Goal: Transaction & Acquisition: Subscribe to service/newsletter

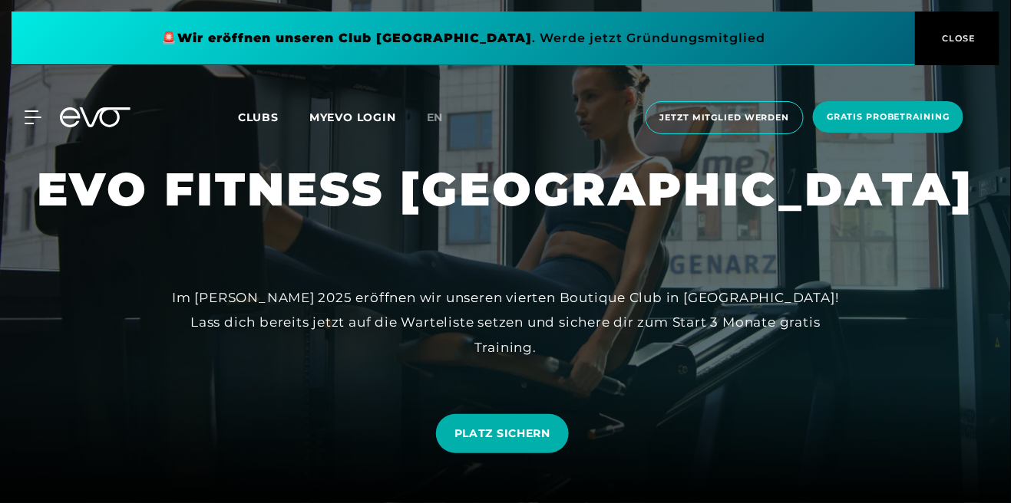
click at [49, 128] on div "MyEVO Login Über EVO Mitgliedschaften Probetraining TAGESPASS EVO Studios [GEOG…" at bounding box center [505, 118] width 1005 height 58
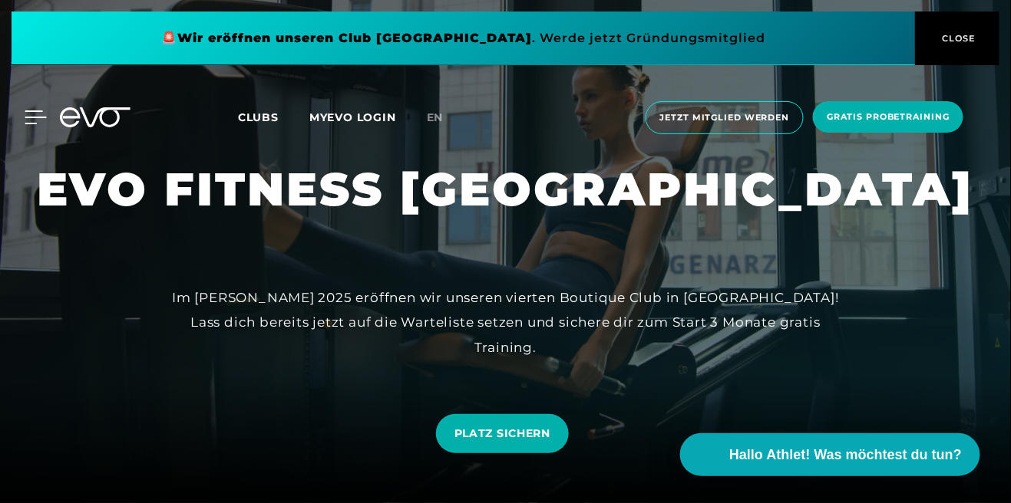
click at [37, 124] on icon at bounding box center [36, 118] width 22 height 14
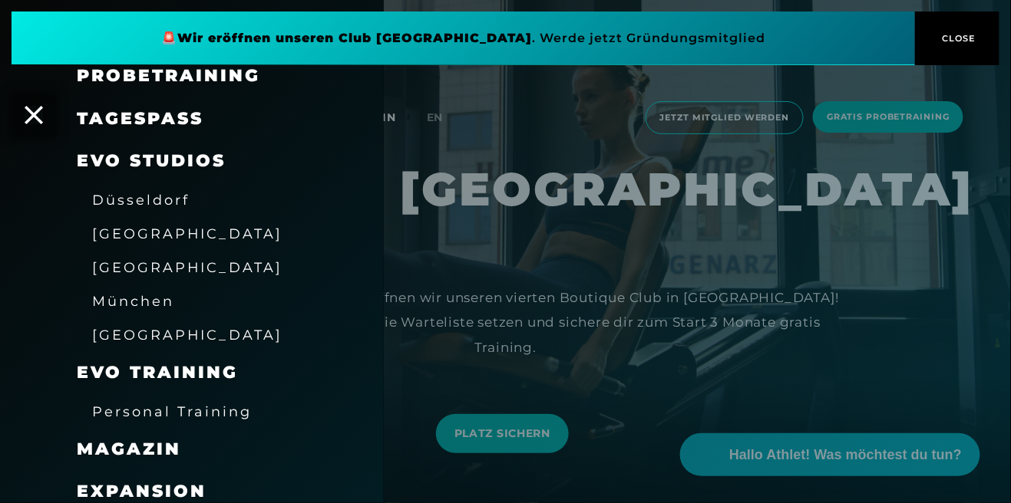
scroll to position [173, 0]
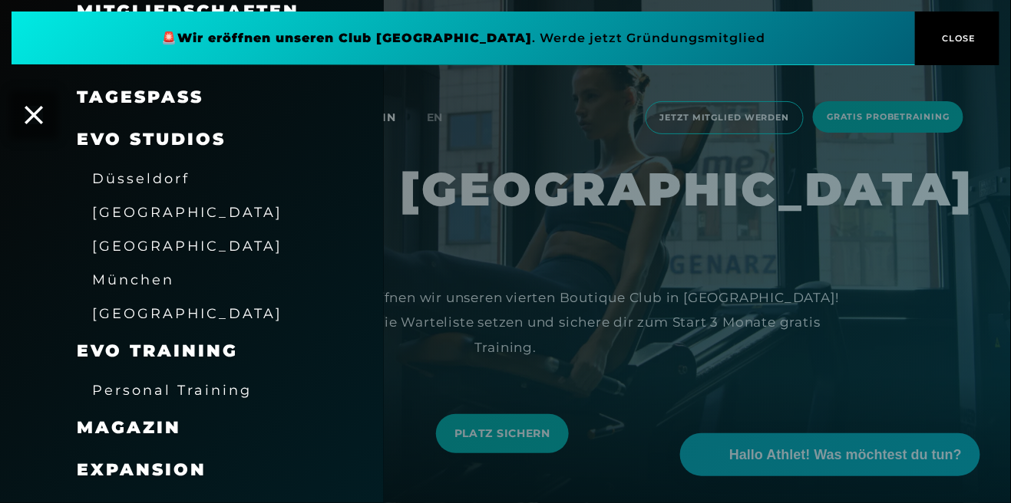
click at [130, 210] on span "[GEOGRAPHIC_DATA]" at bounding box center [187, 212] width 190 height 16
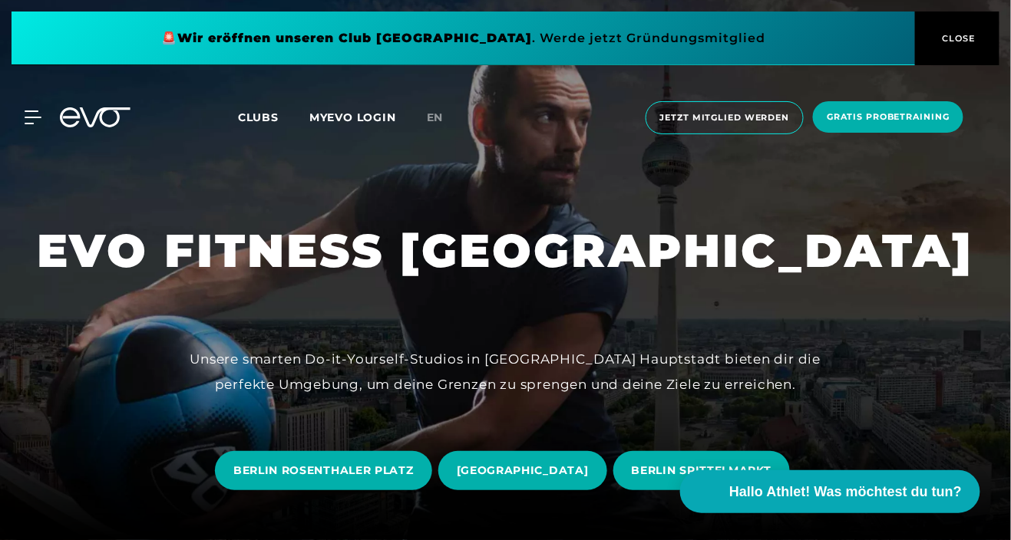
scroll to position [144, 0]
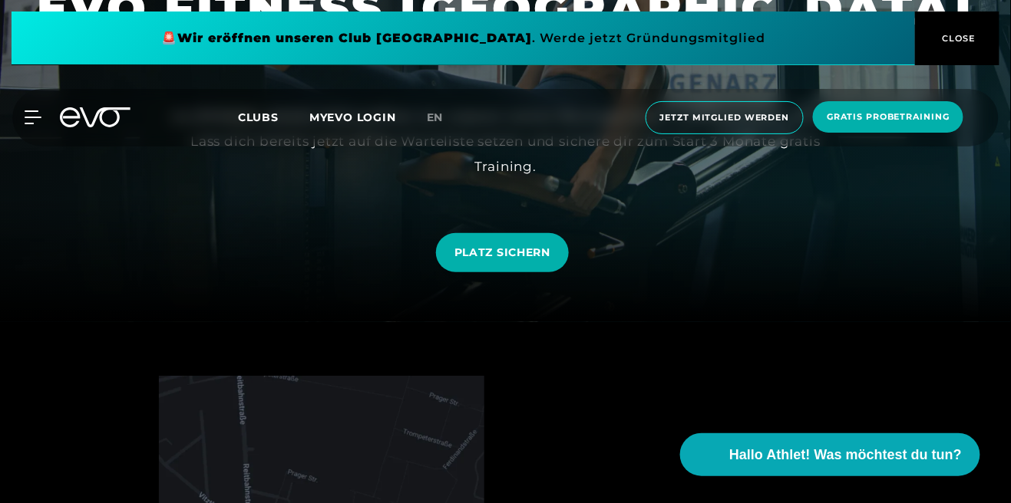
scroll to position [182, 0]
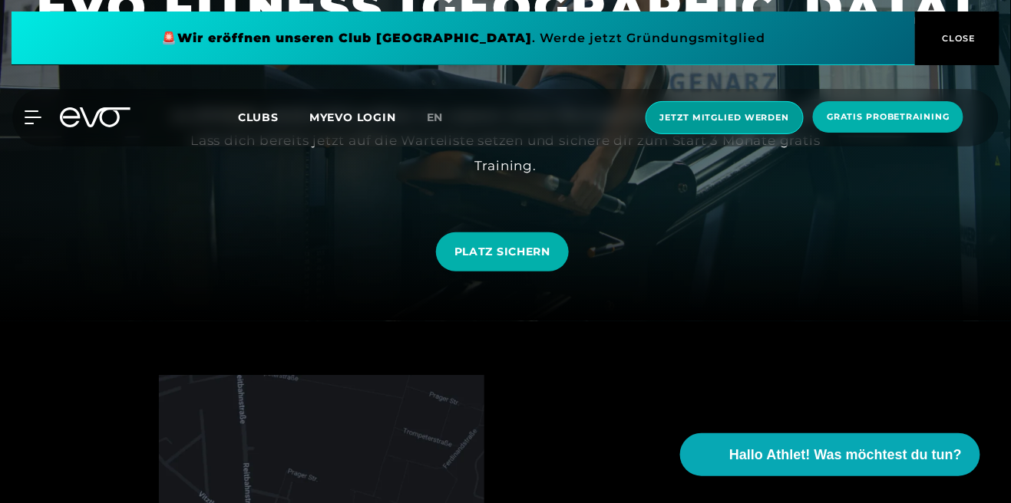
click at [731, 123] on span "Jetzt Mitglied werden" at bounding box center [724, 117] width 129 height 13
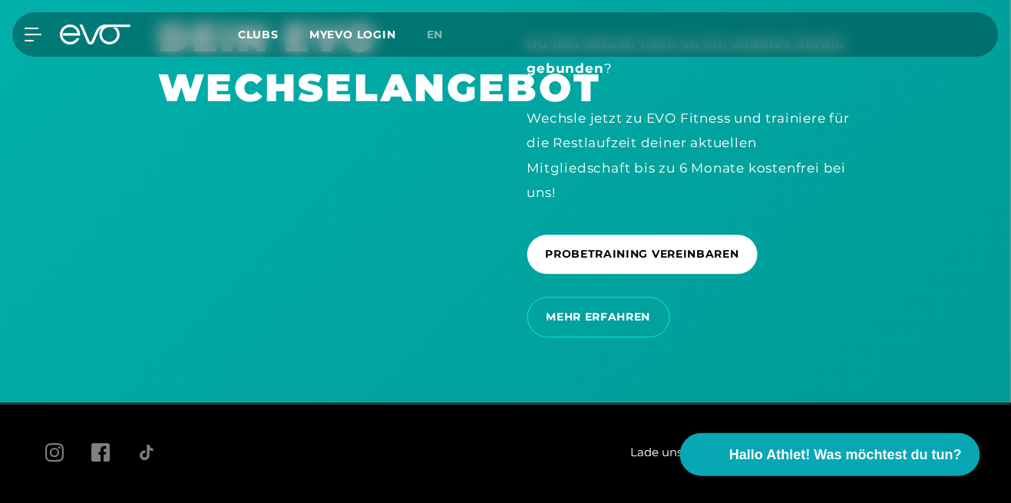
scroll to position [2602, 0]
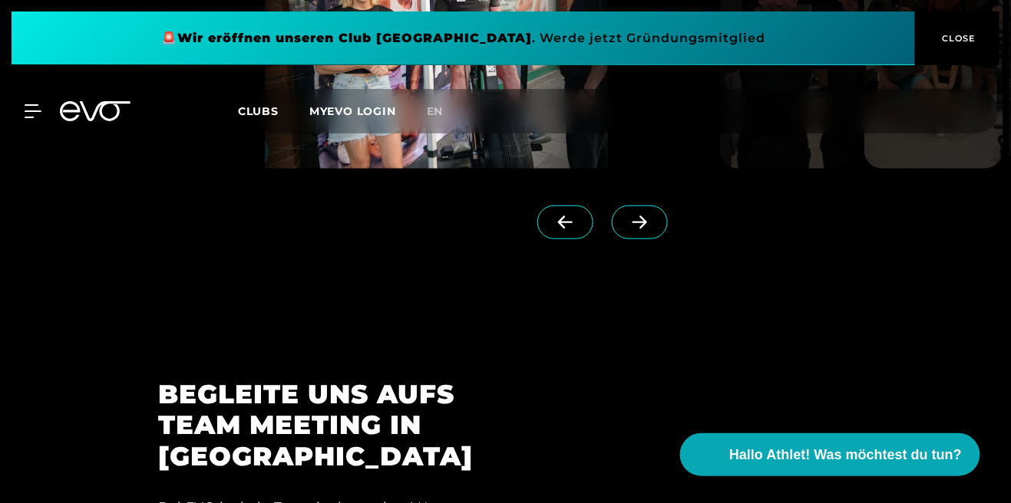
scroll to position [3522, 0]
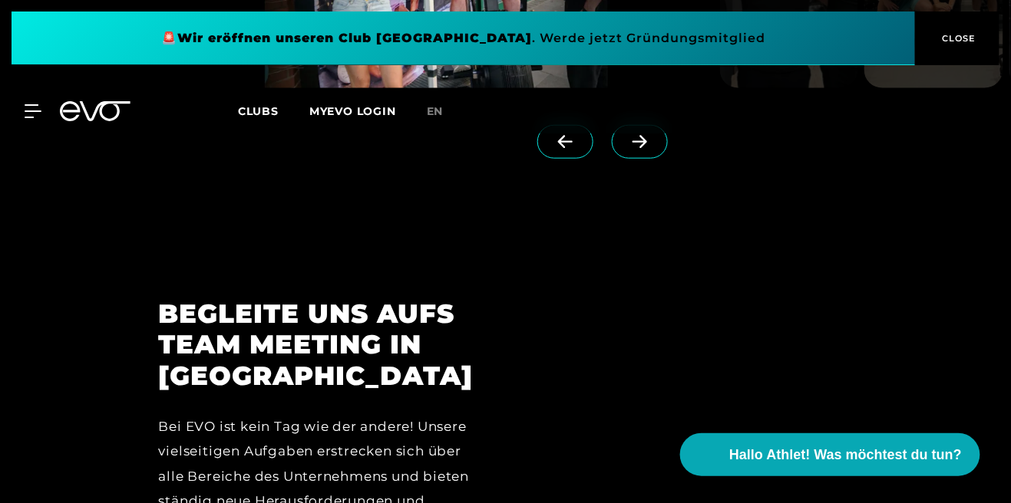
click at [628, 159] on span at bounding box center [640, 142] width 56 height 34
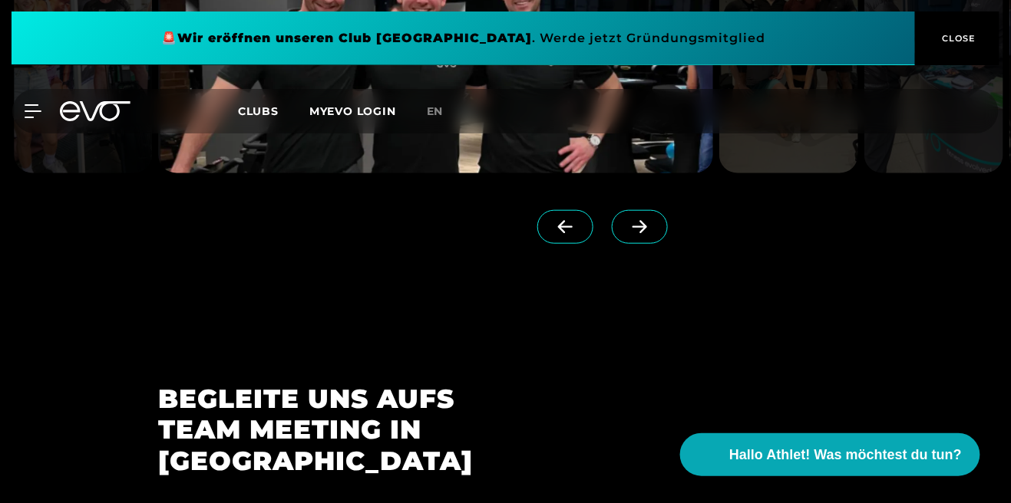
scroll to position [3434, 0]
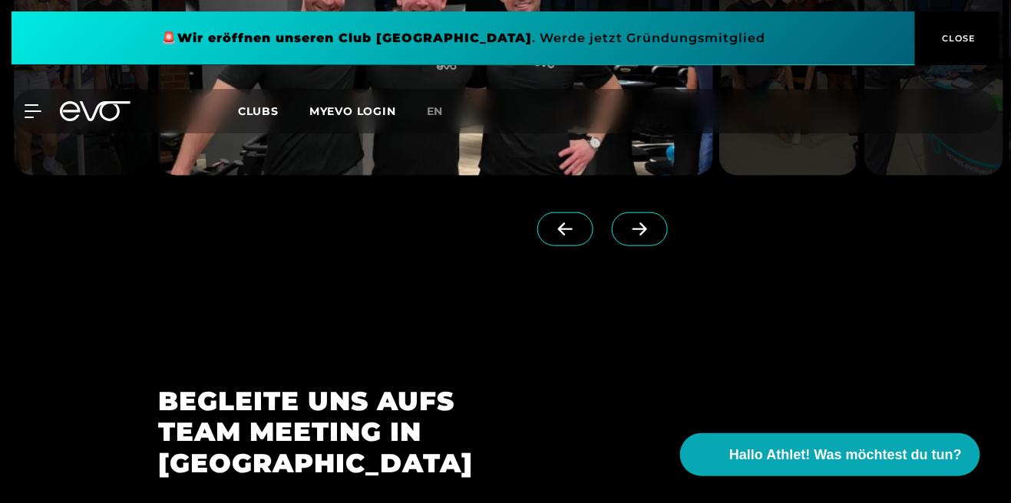
click at [613, 246] on span at bounding box center [640, 230] width 56 height 34
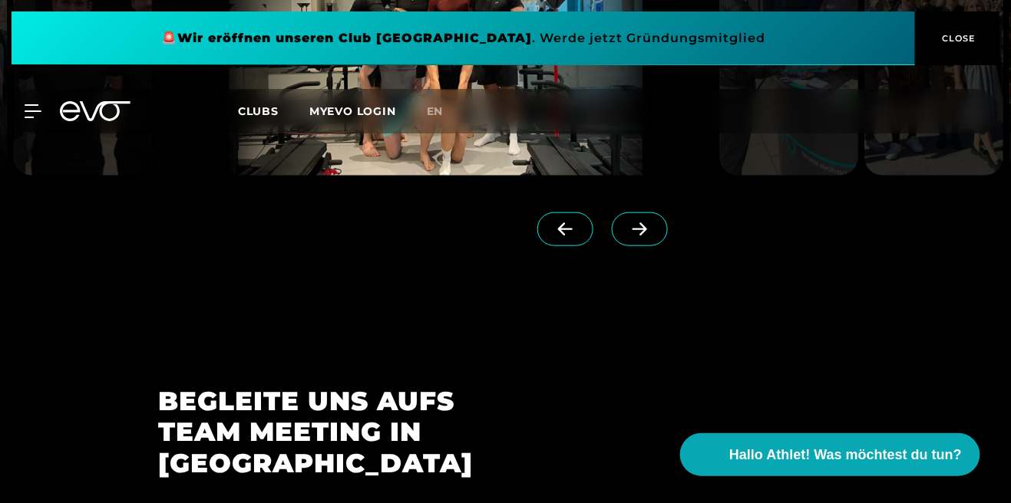
click at [625, 246] on span at bounding box center [640, 230] width 56 height 34
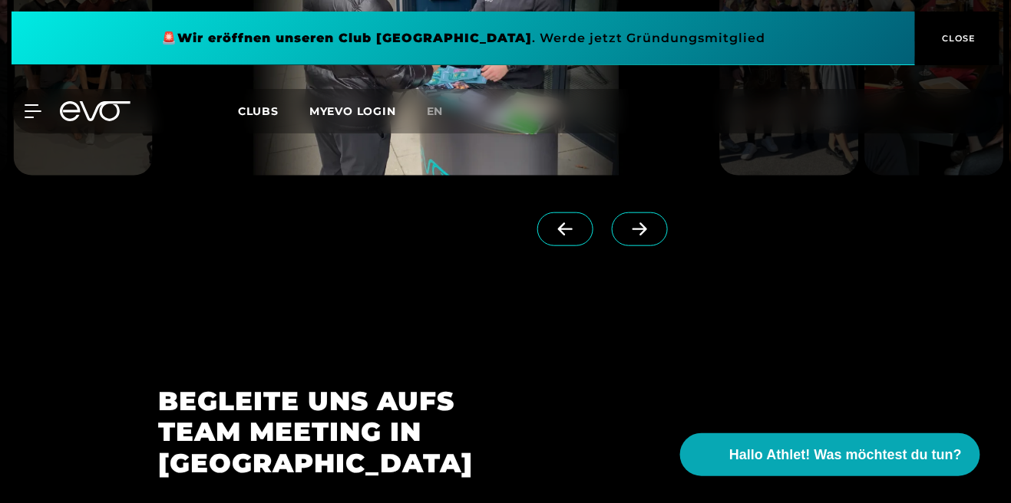
click at [612, 246] on span at bounding box center [640, 230] width 56 height 34
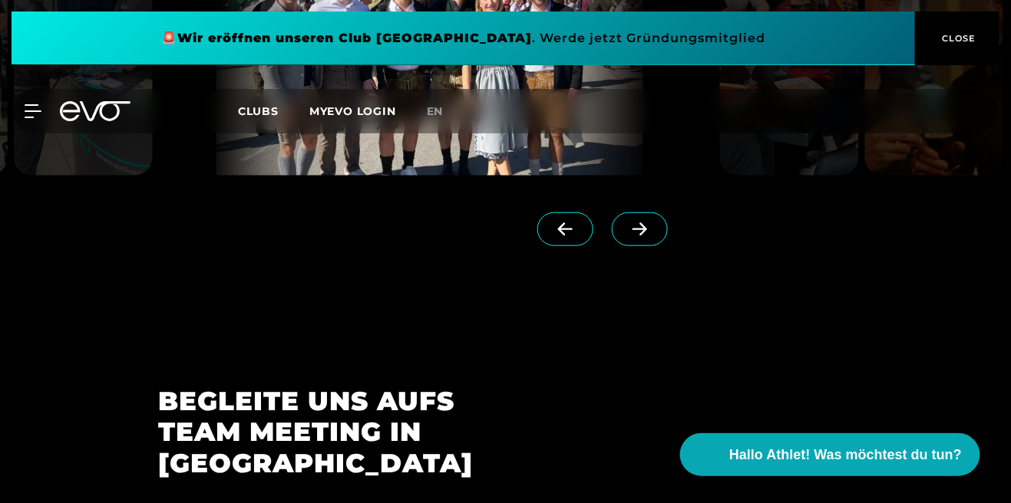
click at [632, 236] on icon at bounding box center [639, 229] width 15 height 13
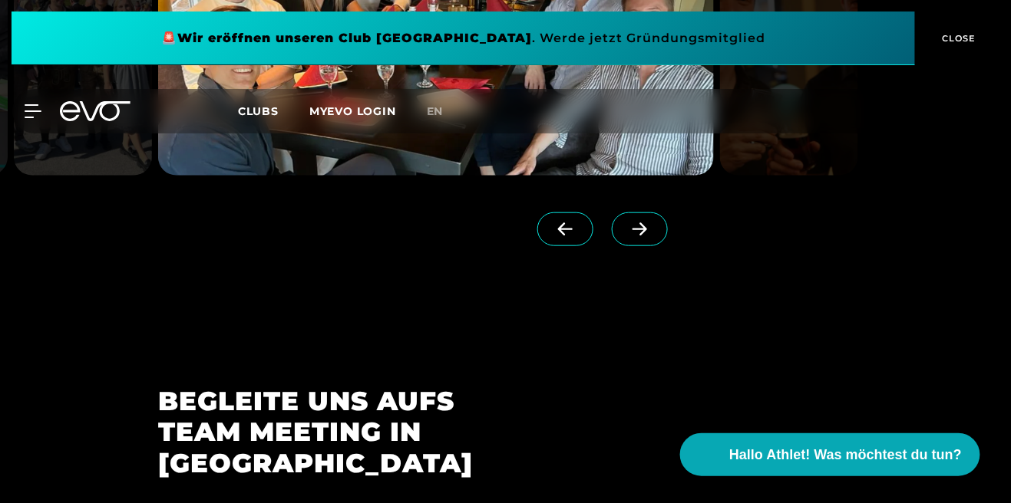
click at [626, 236] on icon at bounding box center [639, 230] width 27 height 14
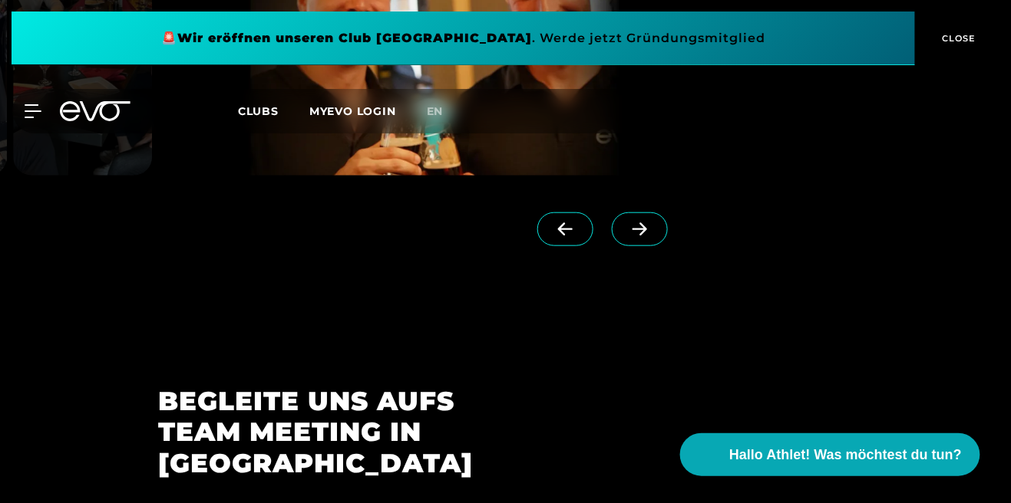
click at [626, 236] on icon at bounding box center [639, 230] width 27 height 14
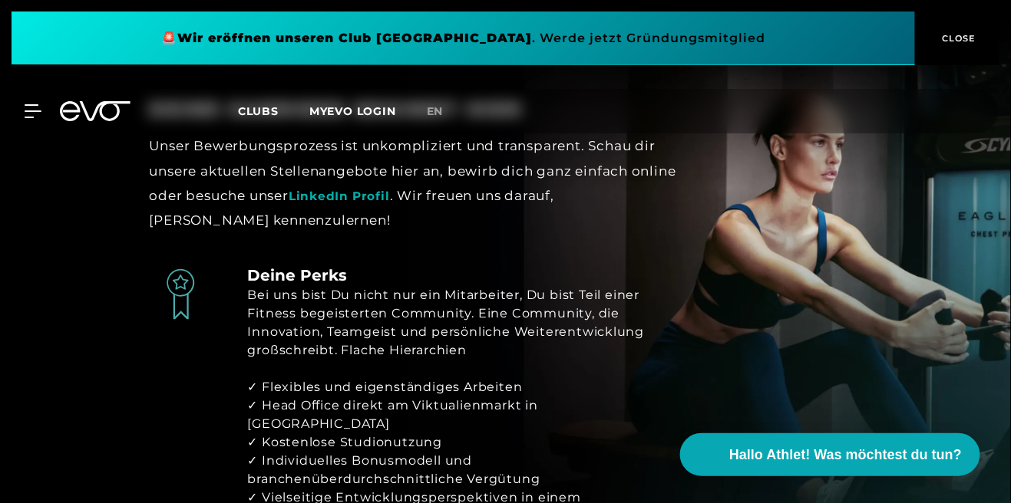
scroll to position [2040, 0]
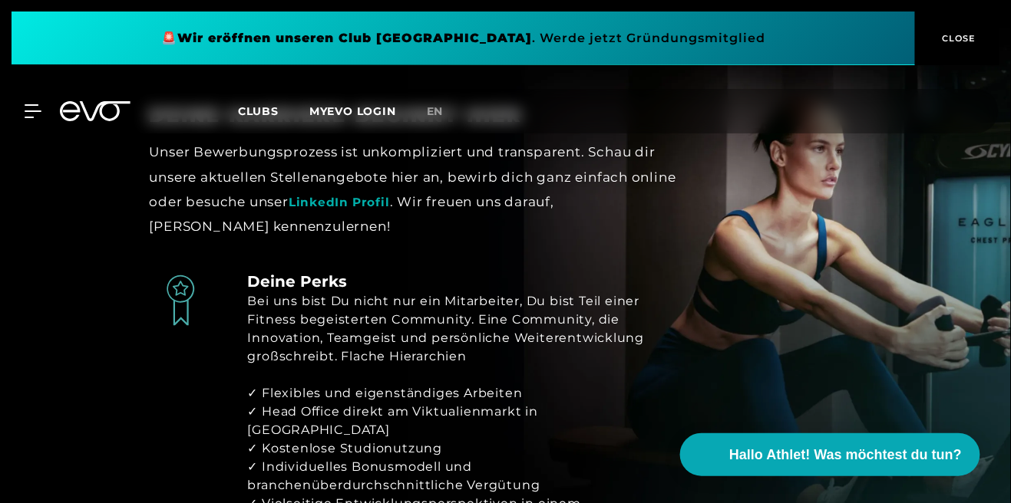
click at [390, 210] on link "LinkedIn Profil" at bounding box center [339, 202] width 101 height 15
